Goal: Transaction & Acquisition: Purchase product/service

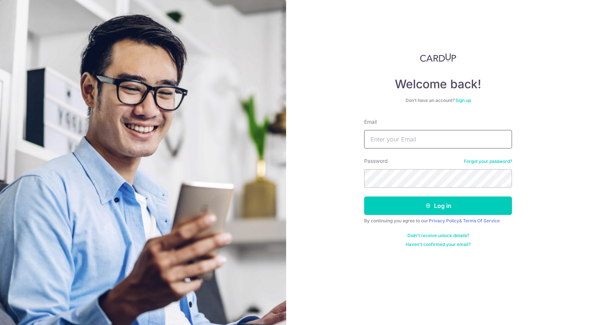
type input "[EMAIL_ADDRESS][DOMAIN_NAME]"
click at [438, 206] on button "Log in" at bounding box center [438, 206] width 148 height 18
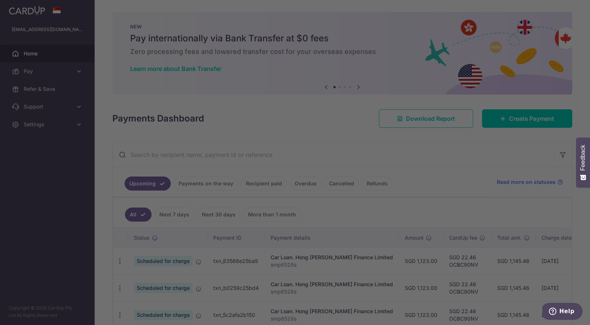
click at [554, 216] on div at bounding box center [298, 164] width 596 height 329
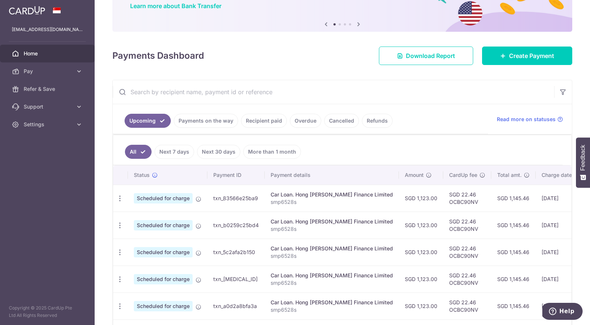
scroll to position [71, 0]
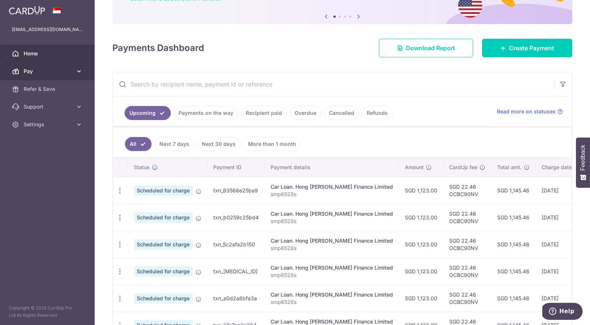
click at [31, 71] on span "Pay" at bounding box center [48, 71] width 49 height 7
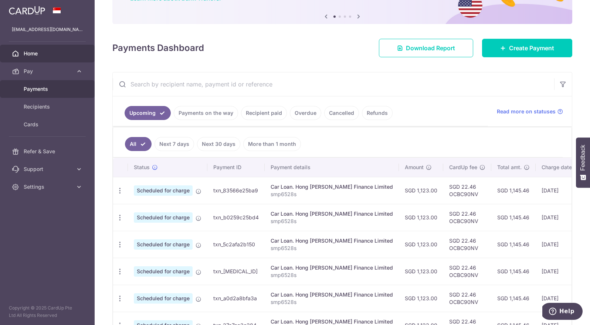
click at [34, 91] on span "Payments" at bounding box center [48, 88] width 49 height 7
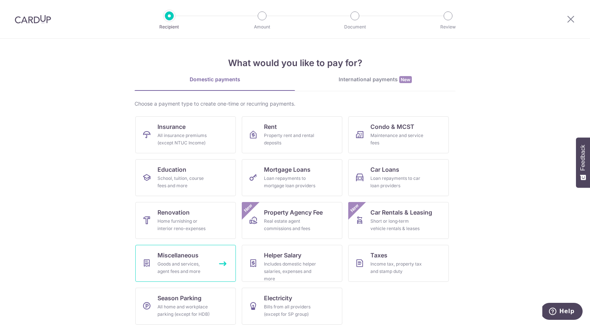
click at [191, 258] on span "Miscellaneous" at bounding box center [177, 255] width 41 height 9
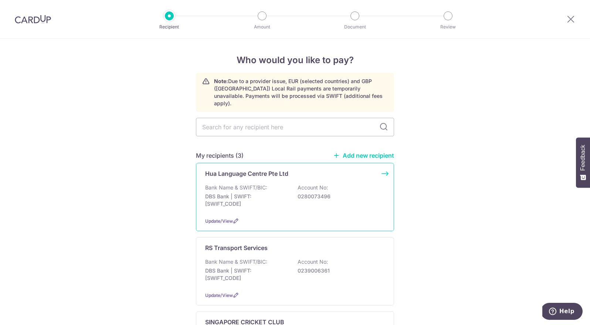
scroll to position [73, 0]
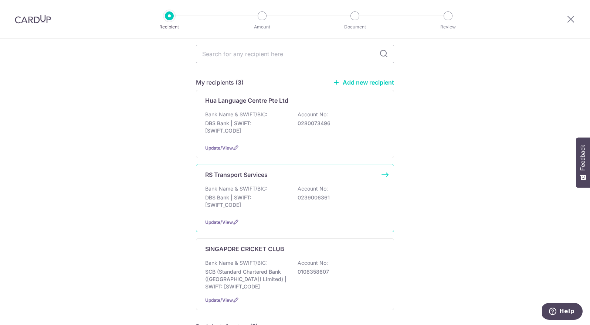
click at [229, 194] on p "DBS Bank | SWIFT: DBSSSGSGXXX" at bounding box center [246, 201] width 83 height 15
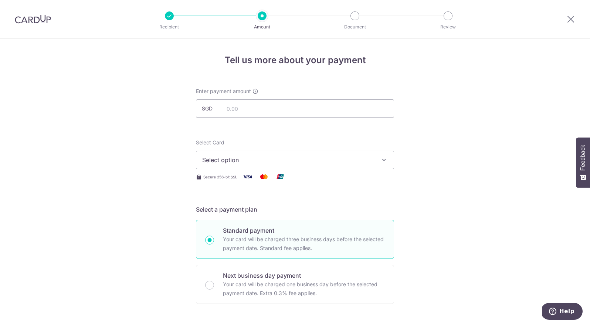
scroll to position [89, 0]
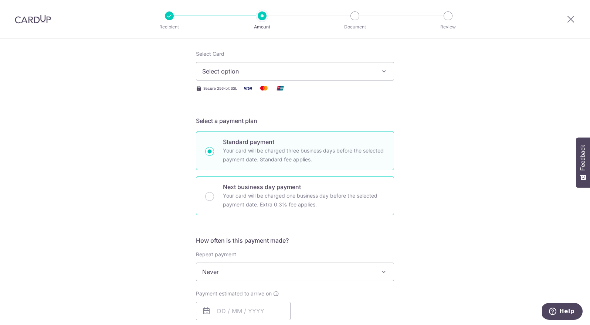
click at [231, 193] on p "Your card will be charged one business day before the selected payment date. Ex…" at bounding box center [304, 200] width 162 height 18
click at [214, 193] on input "Next business day payment Your card will be charged one business day before the…" at bounding box center [209, 196] width 9 height 9
radio input "false"
radio input "true"
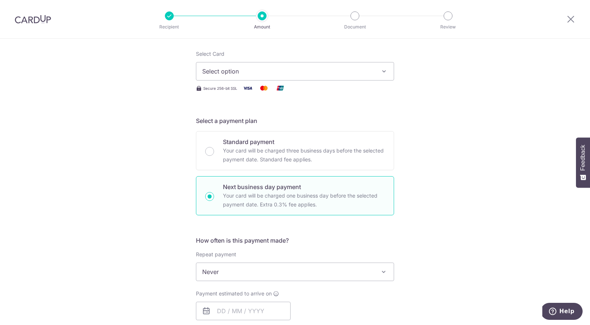
click at [263, 71] on span "Select option" at bounding box center [288, 71] width 172 height 9
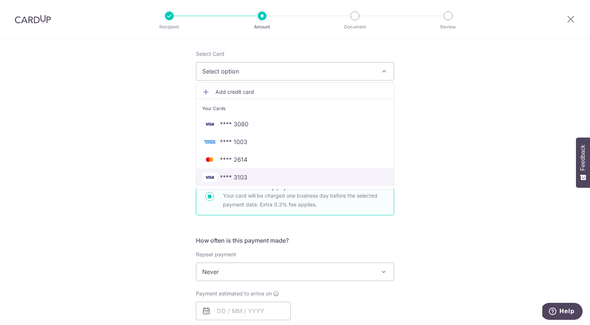
click at [237, 177] on span "**** 3103" at bounding box center [233, 177] width 27 height 9
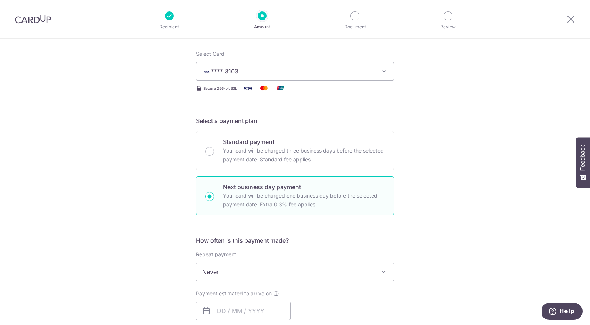
scroll to position [179, 0]
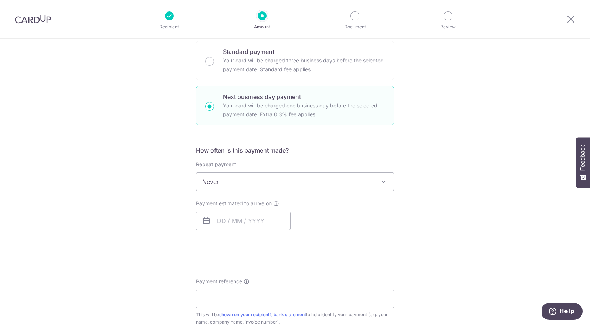
click at [250, 181] on span "Never" at bounding box center [294, 182] width 197 height 18
click at [226, 222] on input "text" at bounding box center [243, 221] width 95 height 18
click at [236, 273] on link "2" at bounding box center [241, 274] width 12 height 12
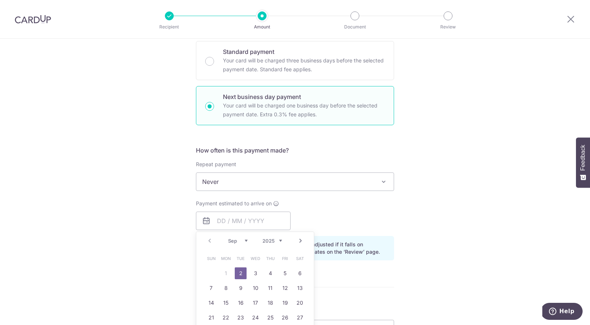
type input "[DATE]"
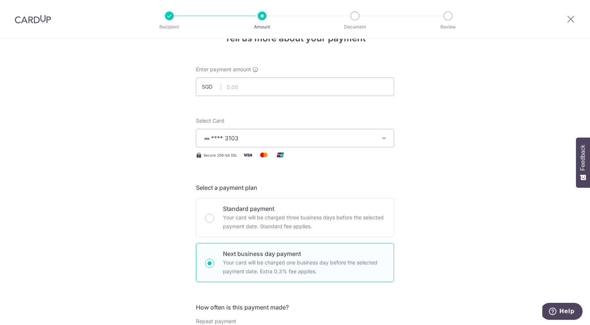
scroll to position [6, 0]
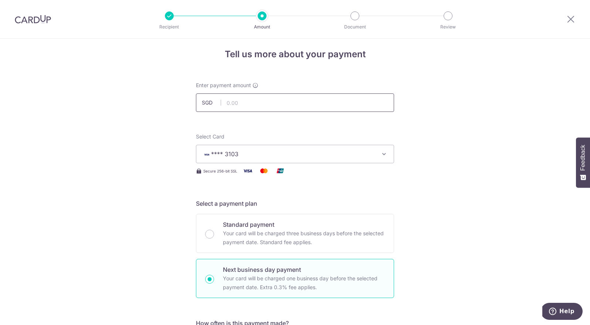
click at [249, 102] on input "text" at bounding box center [295, 103] width 198 height 18
type input "300.00"
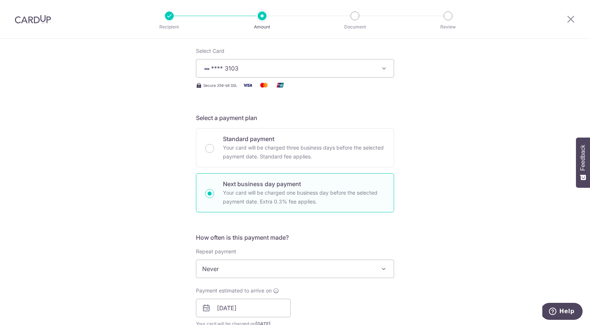
scroll to position [68, 0]
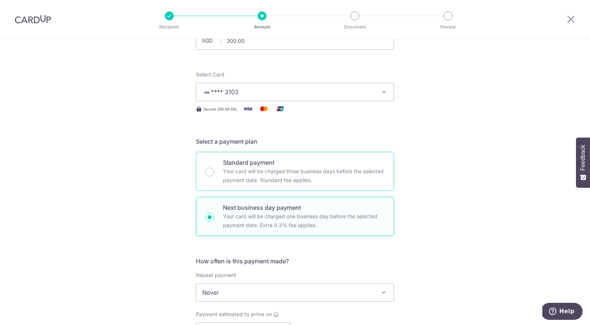
click at [259, 177] on p "Your card will be charged three business days before the selected payment date.…" at bounding box center [304, 176] width 162 height 18
click at [214, 177] on input "Standard payment Your card will be charged three business days before the selec…" at bounding box center [209, 172] width 9 height 9
radio input "true"
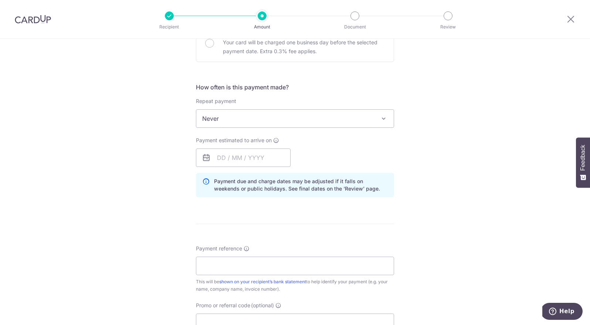
scroll to position [265, 0]
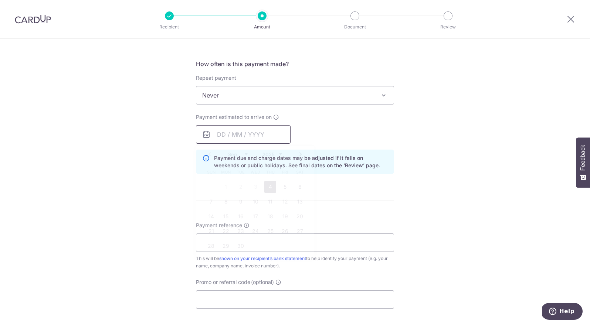
click at [237, 138] on input "text" at bounding box center [243, 134] width 95 height 18
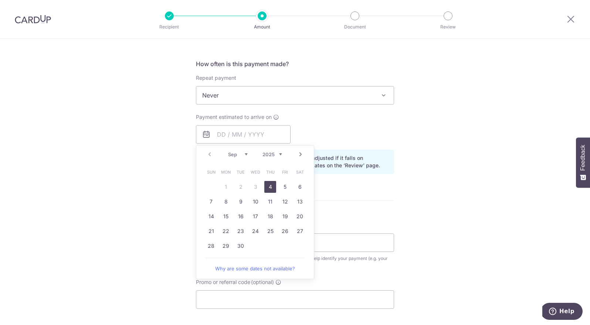
click at [269, 187] on link "4" at bounding box center [270, 187] width 12 height 12
type input "[DATE]"
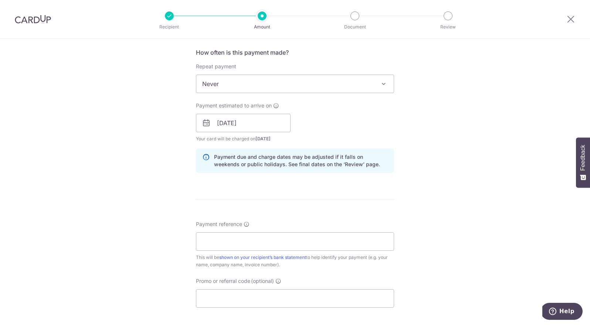
scroll to position [277, 0]
click at [235, 244] on input "Payment reference" at bounding box center [295, 241] width 198 height 18
type input "avan bus"
click at [272, 301] on input "Promo or referral code (optional)" at bounding box center [295, 298] width 198 height 18
paste input "OCBC90NV"
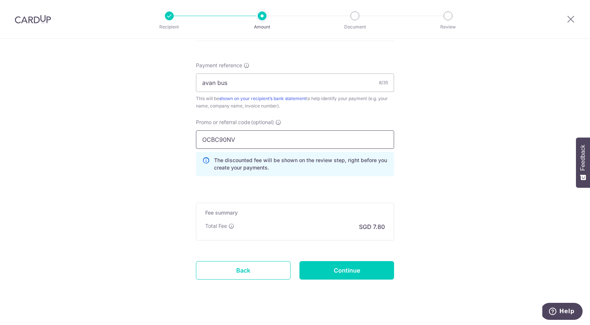
scroll to position [428, 0]
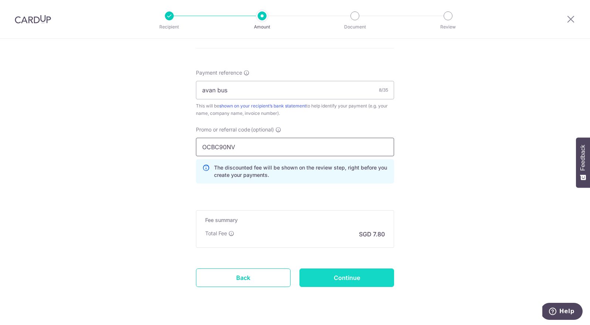
type input "OCBC90NV"
click at [337, 277] on input "Continue" at bounding box center [346, 278] width 95 height 18
type input "Create Schedule"
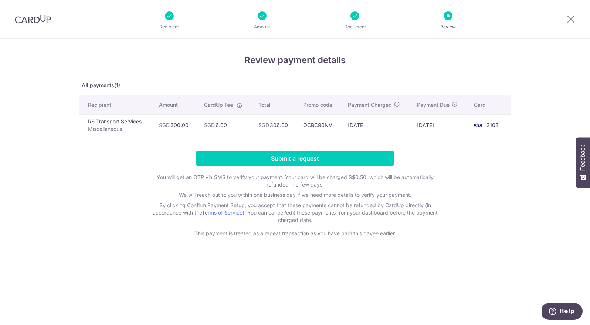
click at [295, 177] on p "You will get an OTP via SMS to verify your payment. Your card will be charged S…" at bounding box center [295, 181] width 296 height 15
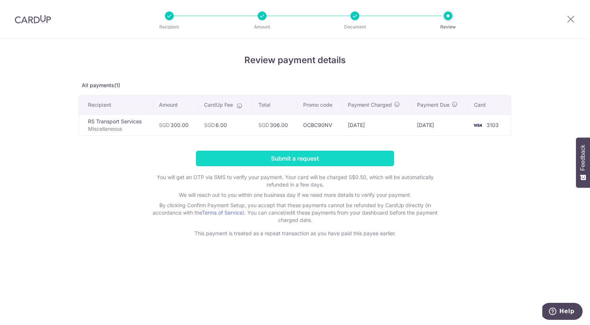
click at [283, 157] on input "Submit a request" at bounding box center [295, 159] width 198 height 16
